Goal: Find specific page/section: Find specific page/section

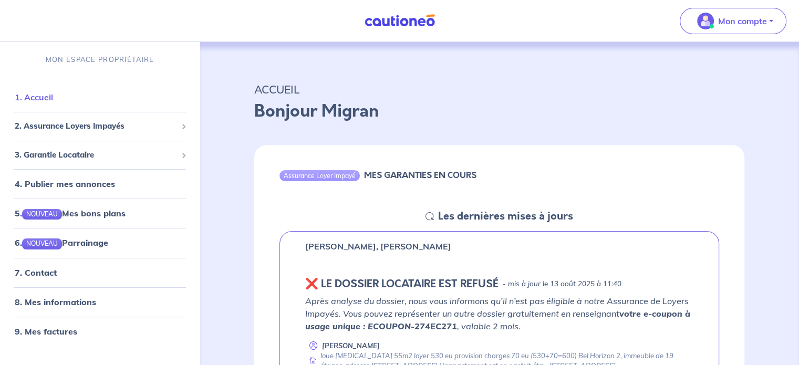
click at [35, 95] on link "1. Accueil" at bounding box center [34, 97] width 38 height 11
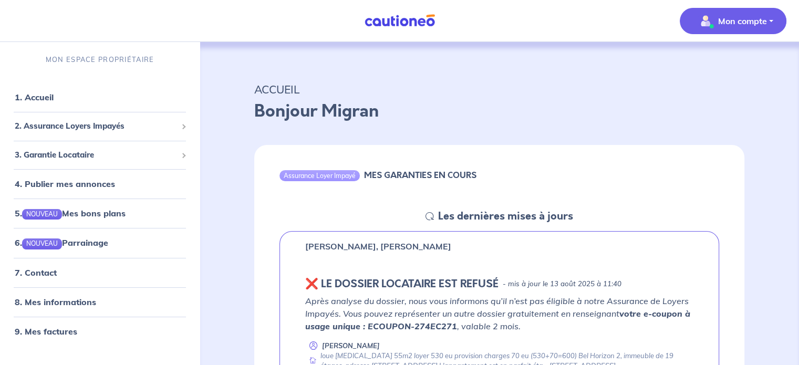
click at [758, 19] on p "Mon compte" at bounding box center [742, 21] width 49 height 13
click at [722, 67] on link "Mes informations" at bounding box center [723, 65] width 85 height 17
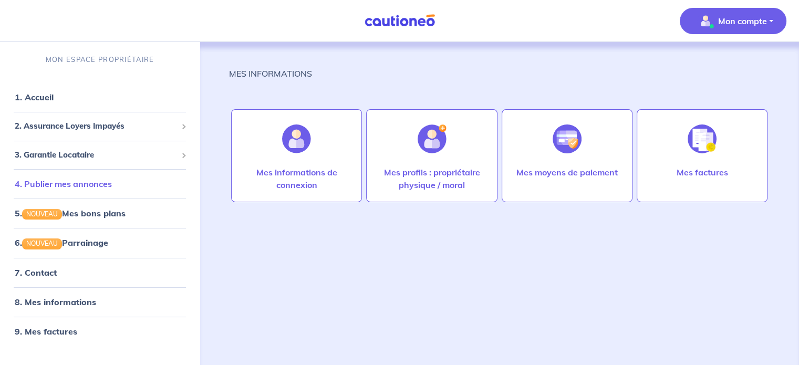
click at [57, 189] on link "4. Publier mes annonces" at bounding box center [63, 184] width 97 height 11
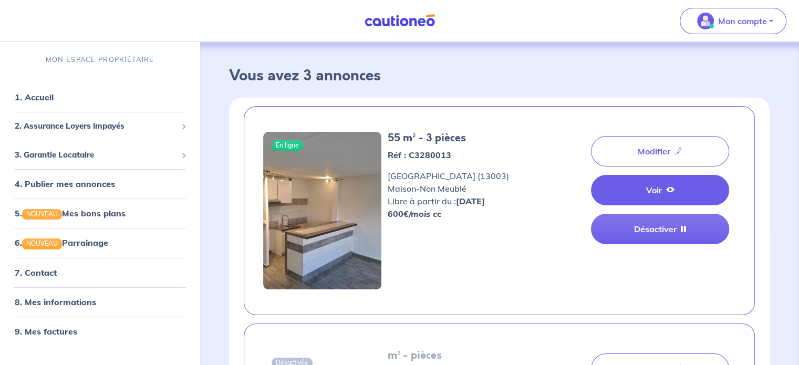
click at [671, 196] on link "Voir" at bounding box center [660, 190] width 138 height 30
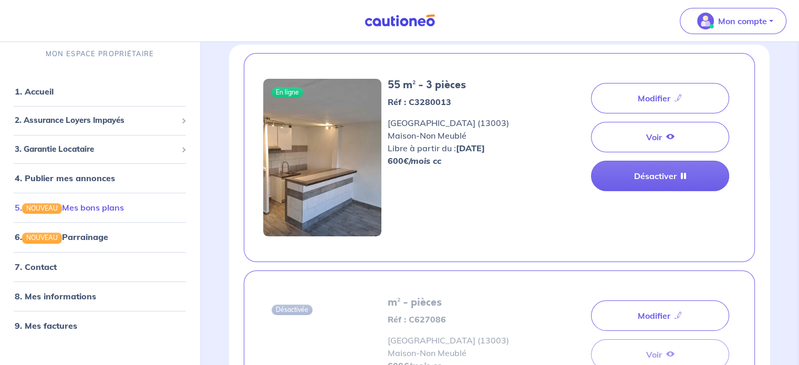
scroll to position [105, 0]
